Goal: Task Accomplishment & Management: Complete application form

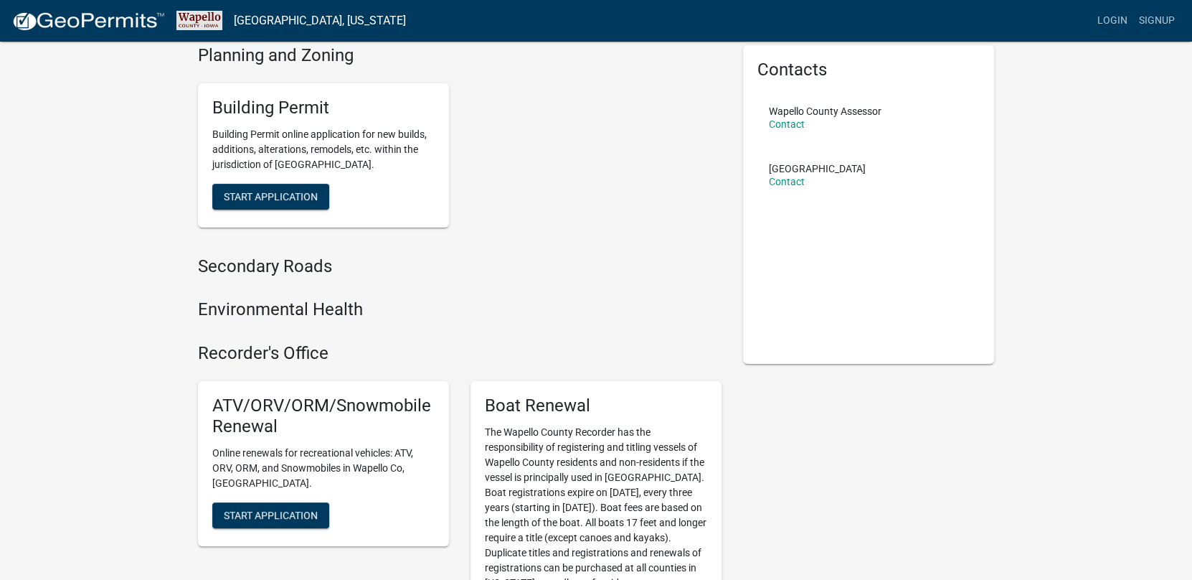
scroll to position [143, 0]
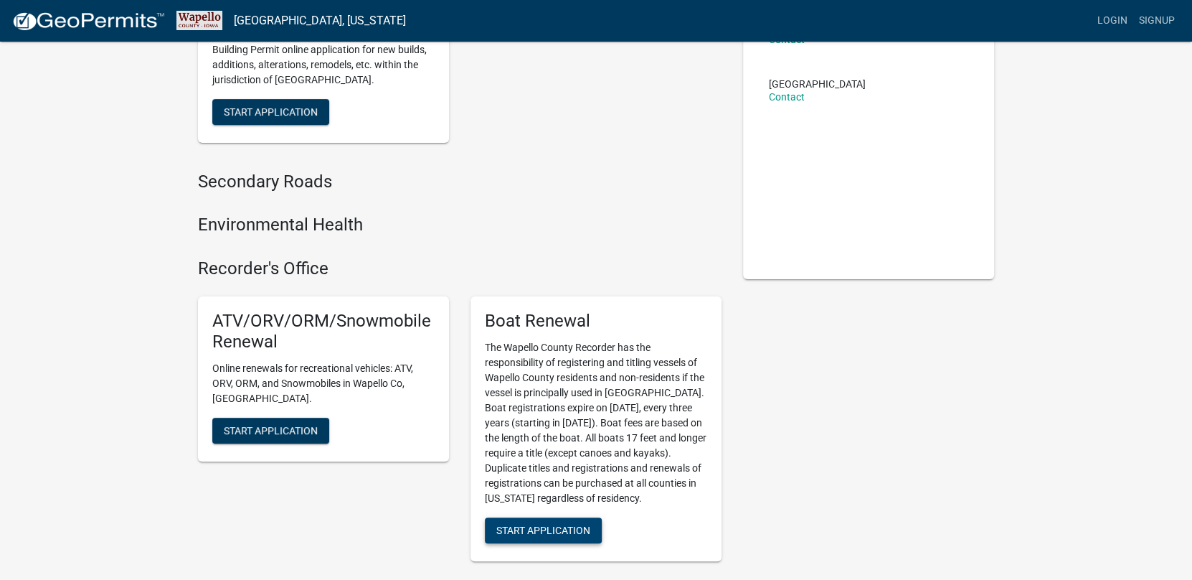
click at [521, 529] on span "Start Application" at bounding box center [544, 529] width 94 height 11
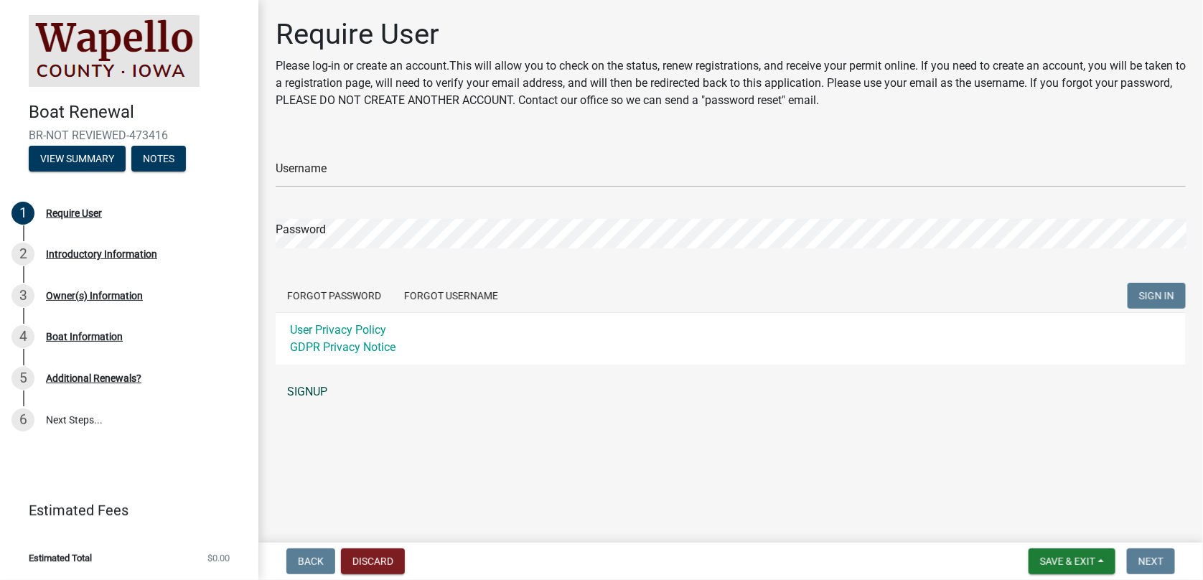
click at [298, 390] on link "SIGNUP" at bounding box center [731, 391] width 910 height 29
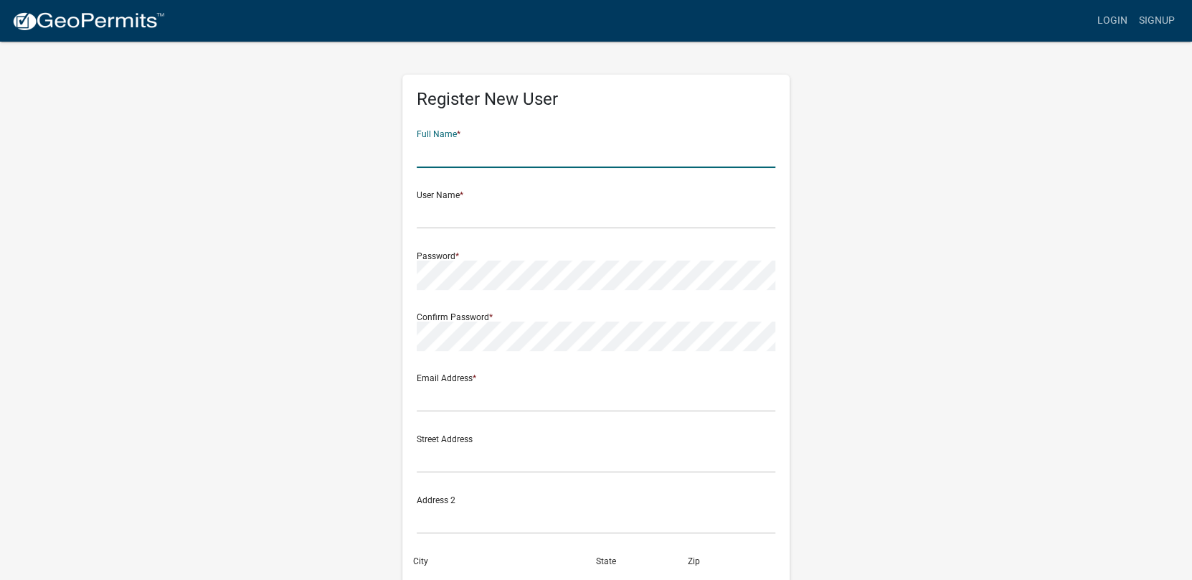
click at [486, 151] on input "text" at bounding box center [596, 152] width 359 height 29
type input "[PERSON_NAME]"
type input "[EMAIL_ADDRESS][PERSON_NAME][DOMAIN_NAME]"
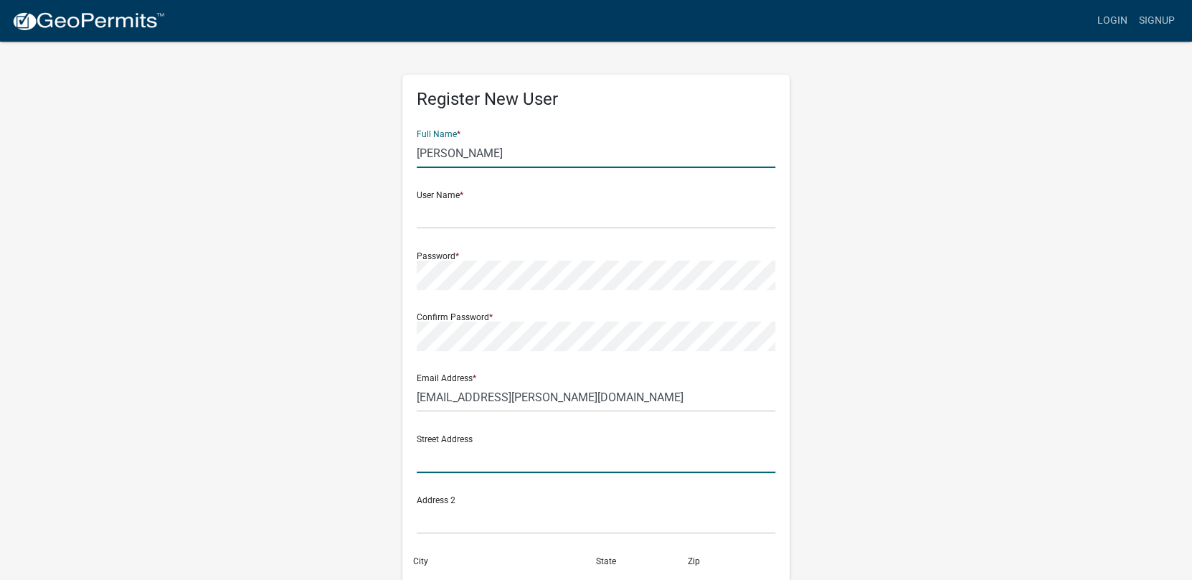
type input "[STREET_ADDRESS][PERSON_NAME]"
type input "Eddyville"
type input "IA"
type input "52553-8032"
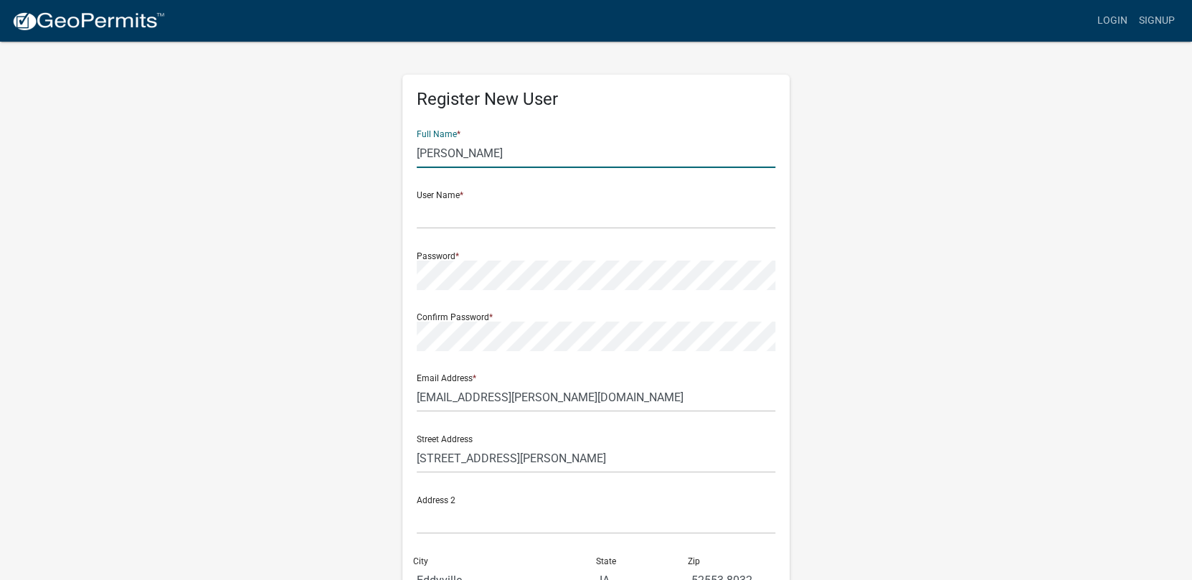
type input "6419697066"
drag, startPoint x: 616, startPoint y: 398, endPoint x: 375, endPoint y: 376, distance: 242.1
click at [375, 376] on div "Register New User Full Name * [PERSON_NAME] User Name * Password * Confirm Pass…" at bounding box center [596, 424] width 818 height 768
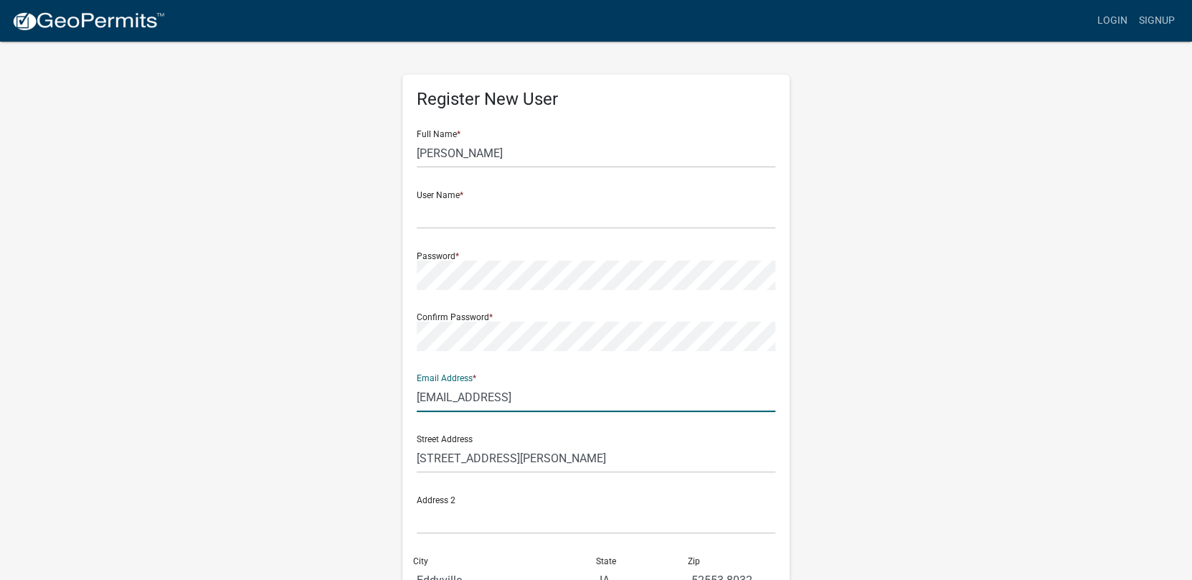
type input "[EMAIL_ADDRESS][DOMAIN_NAME]"
click at [494, 466] on input "[STREET_ADDRESS][PERSON_NAME]" at bounding box center [596, 457] width 359 height 29
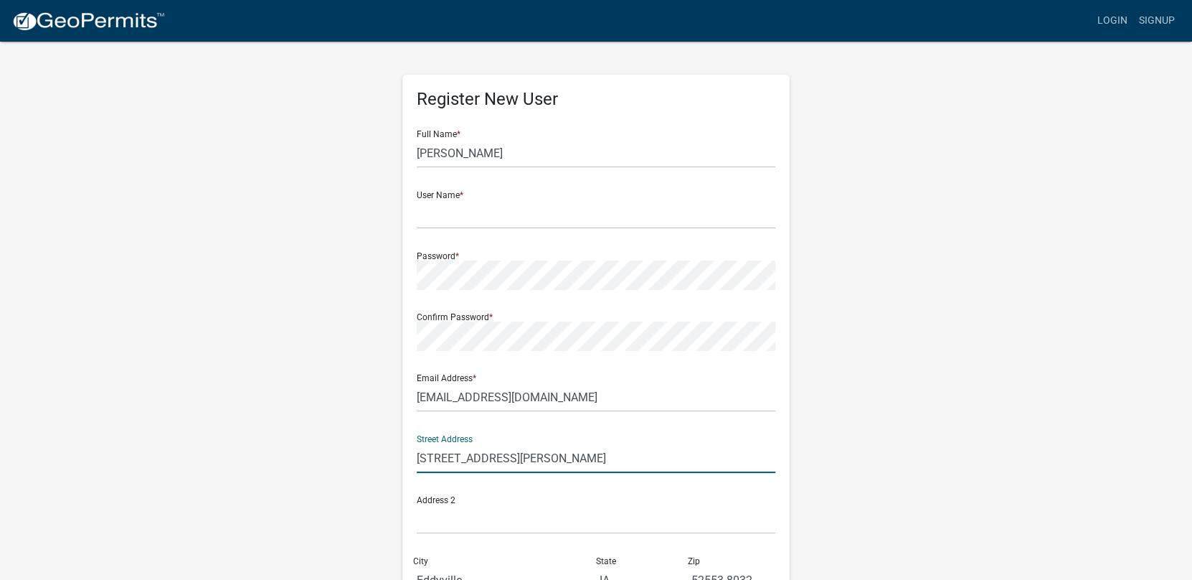
drag, startPoint x: 494, startPoint y: 459, endPoint x: 349, endPoint y: 430, distance: 148.6
click at [349, 430] on div "Register New User Full Name * [PERSON_NAME] User Name * Password * Confirm Pass…" at bounding box center [596, 424] width 818 height 768
type input "[STREET_ADDRESS]"
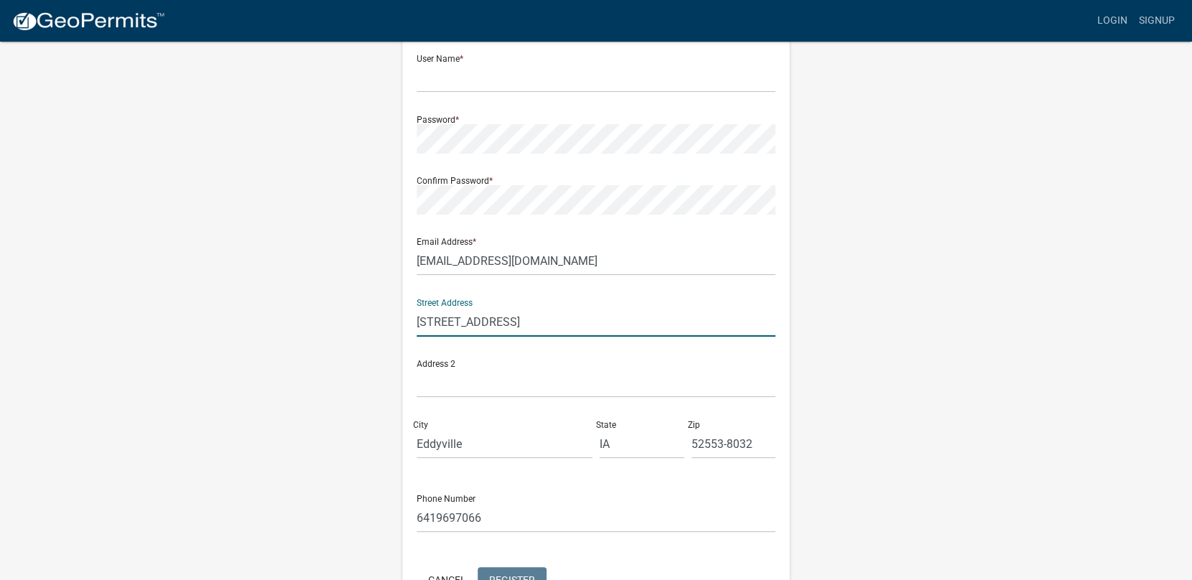
scroll to position [143, 0]
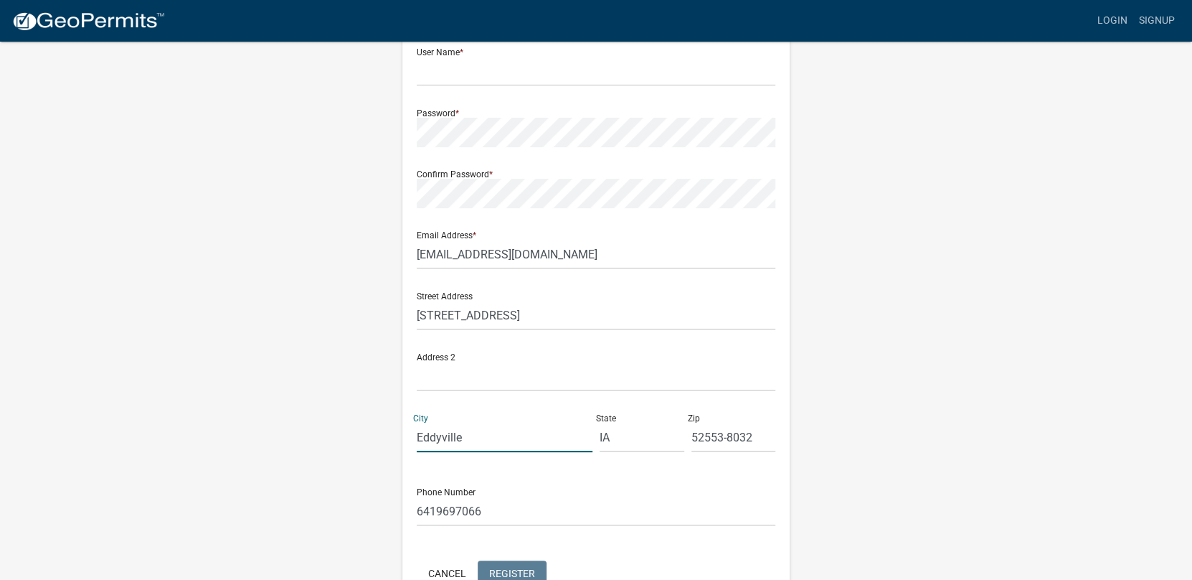
drag, startPoint x: 497, startPoint y: 434, endPoint x: 326, endPoint y: 400, distance: 174.2
click at [326, 400] on div "Register New User Full Name * [PERSON_NAME] User Name * Password * Confirm Pass…" at bounding box center [596, 281] width 818 height 768
type input "ottumwa"
drag, startPoint x: 758, startPoint y: 435, endPoint x: 662, endPoint y: 418, distance: 97.6
click at [662, 418] on div "Street Address [STREET_ADDRESS][US_STATE]" at bounding box center [596, 372] width 366 height 183
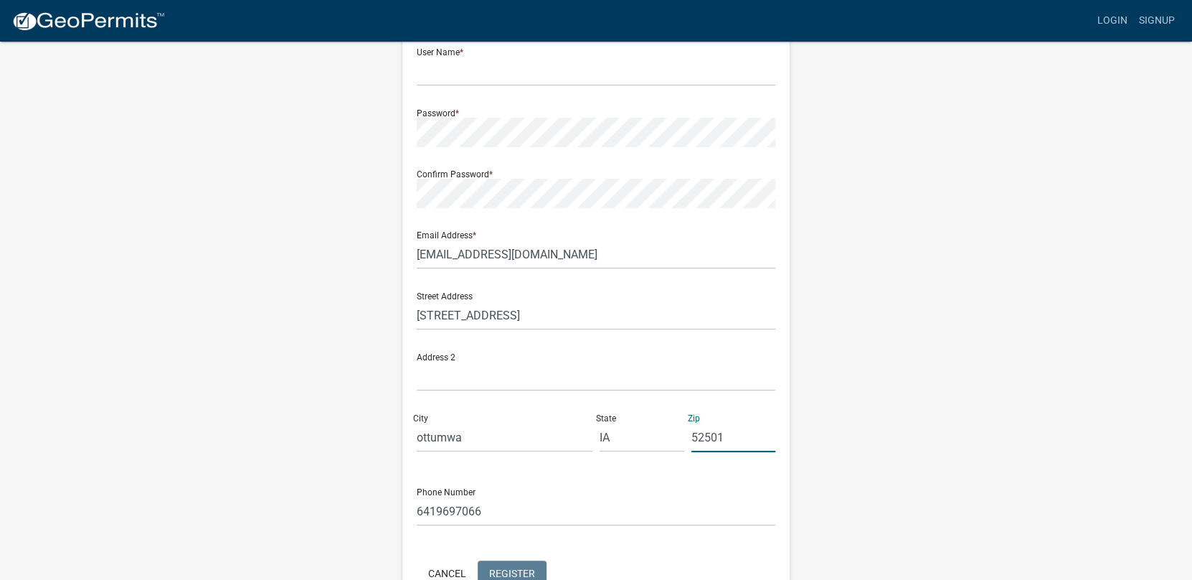
type input "52501"
drag, startPoint x: 474, startPoint y: 509, endPoint x: 299, endPoint y: 486, distance: 175.9
click at [299, 486] on div "Register New User Full Name * [PERSON_NAME] User Name * Password * Confirm Pass…" at bounding box center [596, 281] width 818 height 768
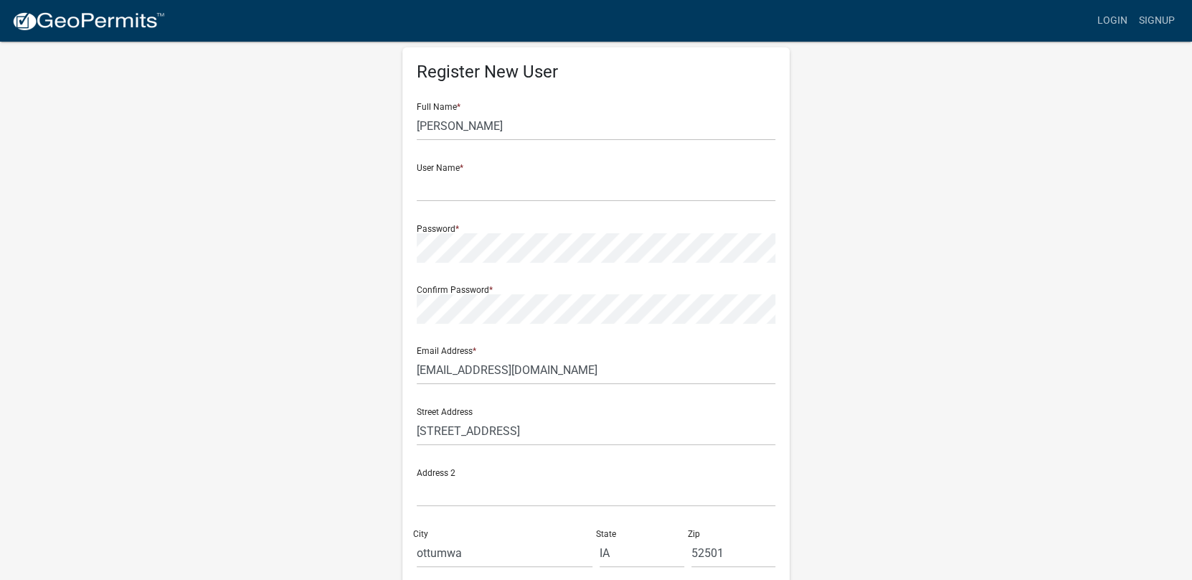
scroll to position [0, 0]
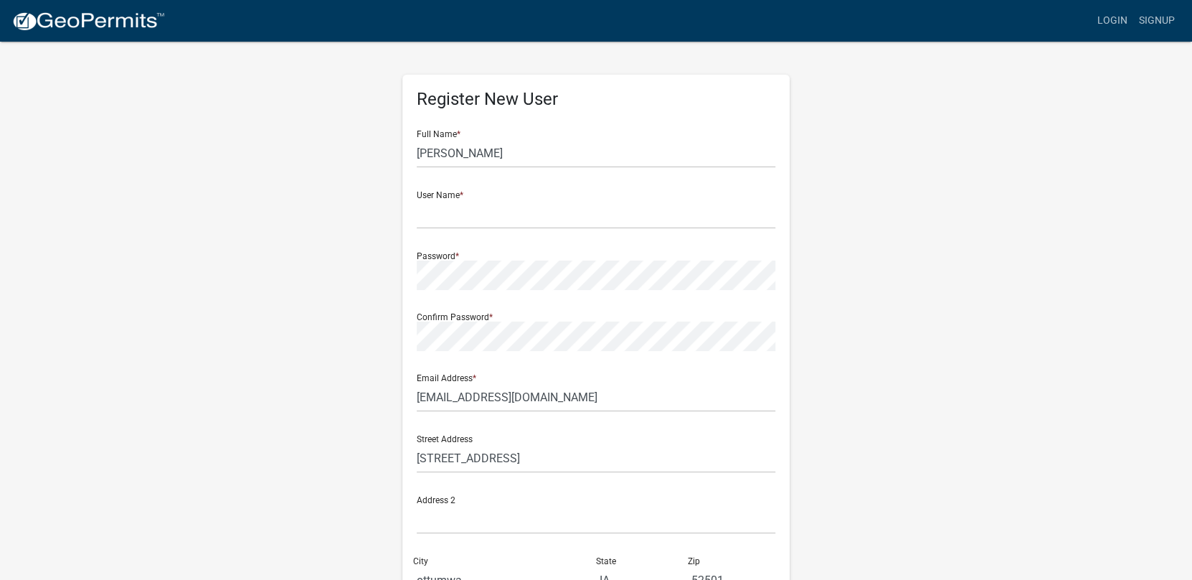
type input "6417778675"
click at [446, 214] on input "text" at bounding box center [596, 213] width 359 height 29
type input "audreyjo2004"
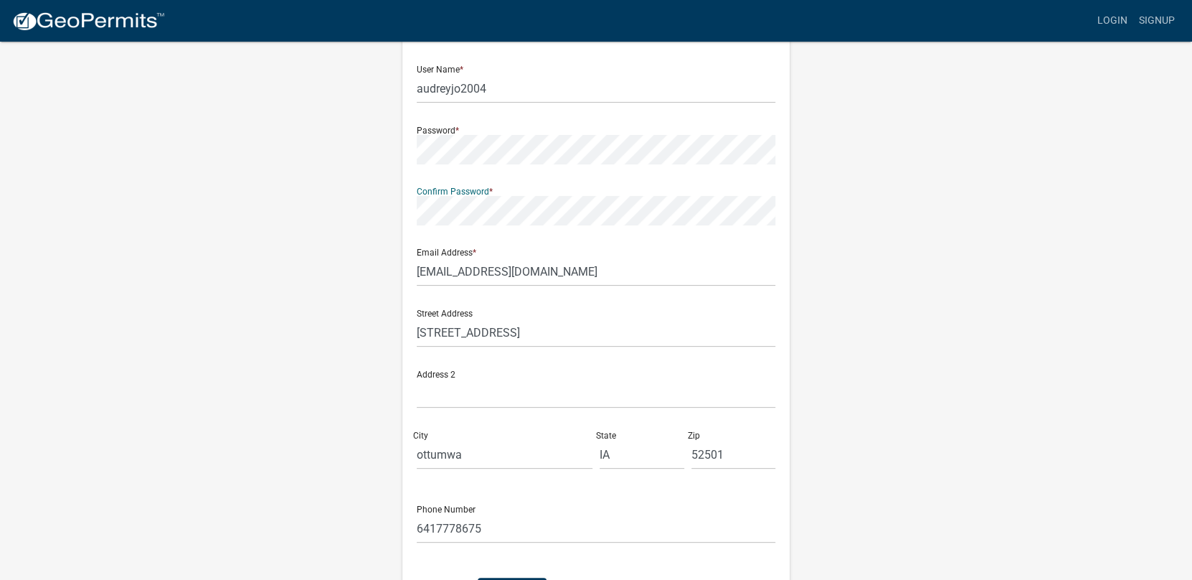
scroll to position [227, 0]
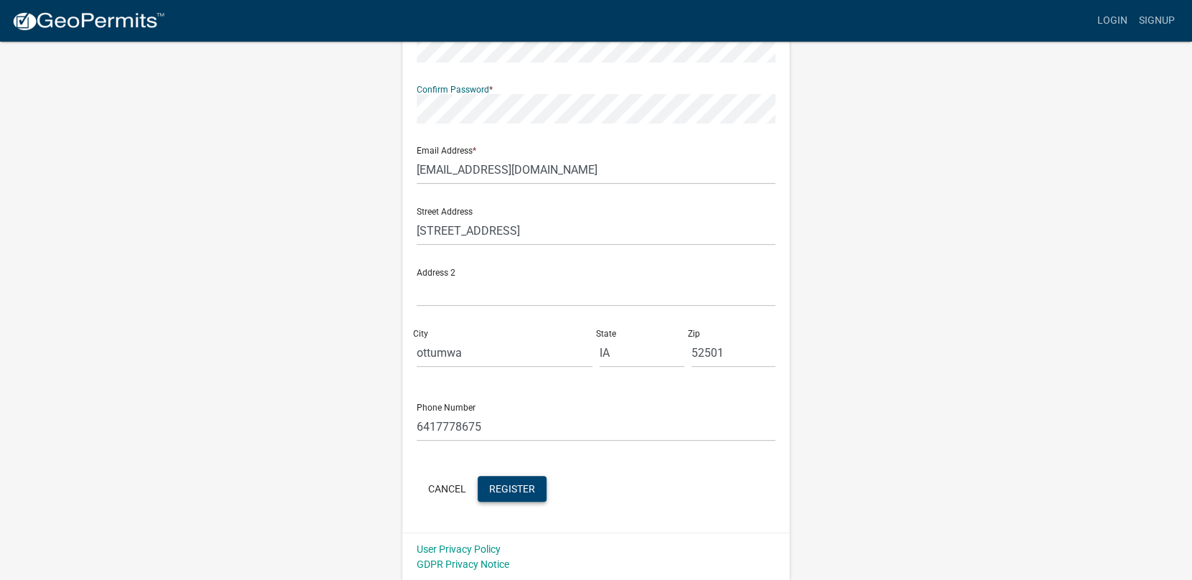
click at [514, 490] on span "Register" at bounding box center [512, 487] width 46 height 11
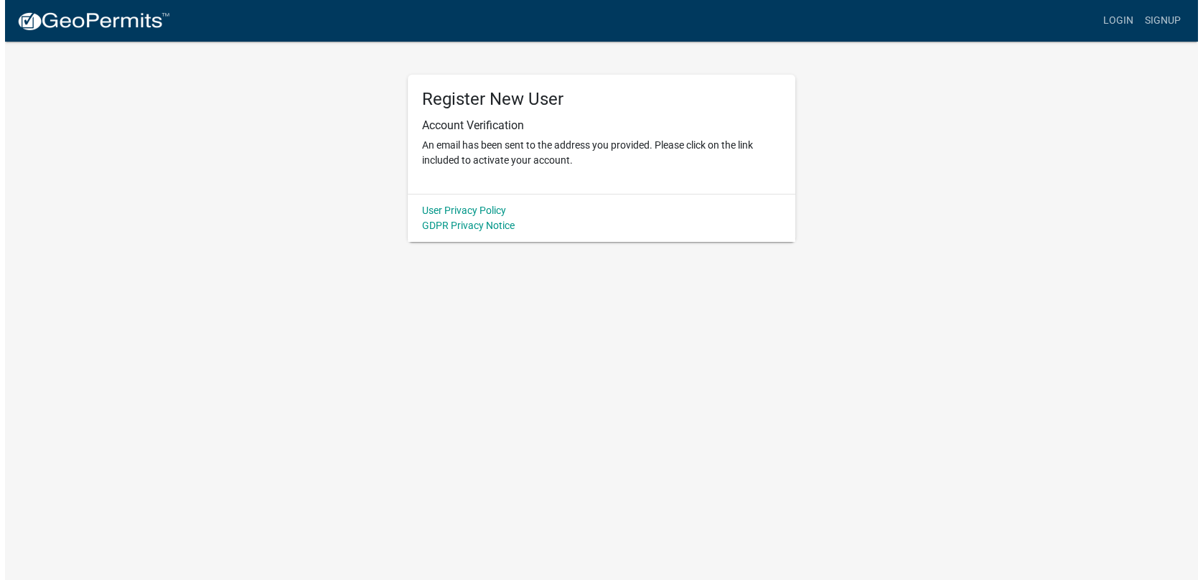
scroll to position [0, 0]
